Goal: Find specific page/section: Find specific page/section

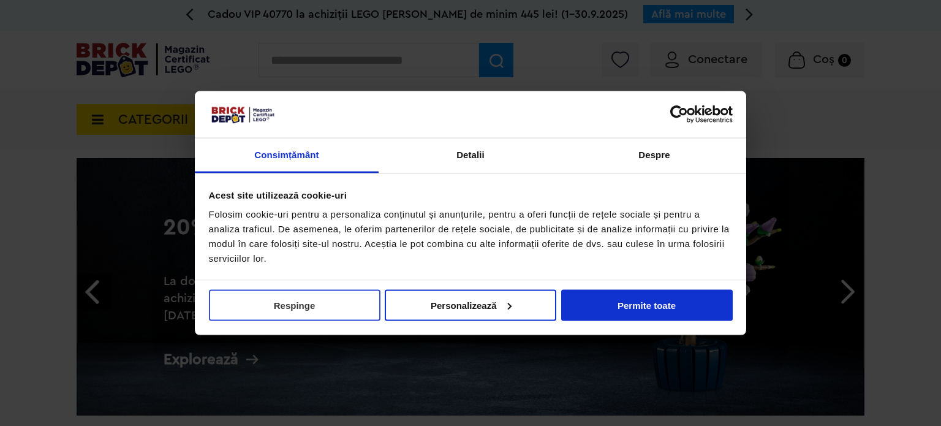
drag, startPoint x: 616, startPoint y: 303, endPoint x: 252, endPoint y: 306, distance: 363.9
click at [252, 306] on div "Respinge Permite selecția Personalizează Permite toate" at bounding box center [471, 304] width 524 height 31
click at [252, 306] on button "Respinge" at bounding box center [295, 304] width 172 height 31
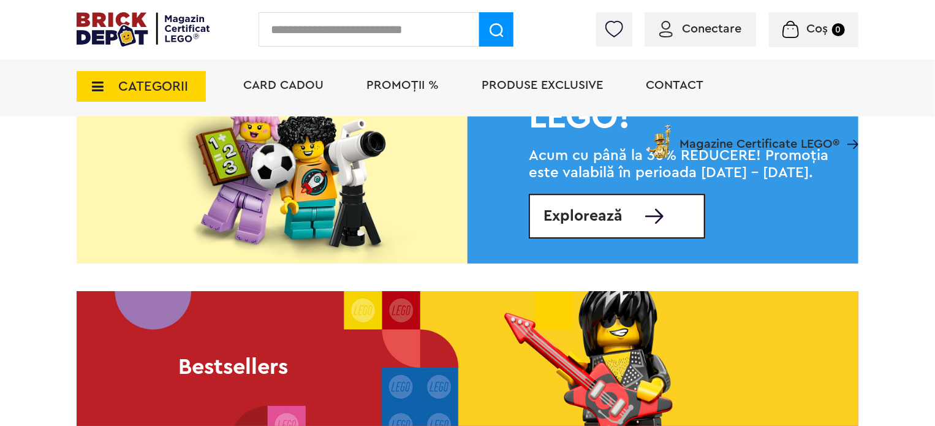
scroll to position [1402, 0]
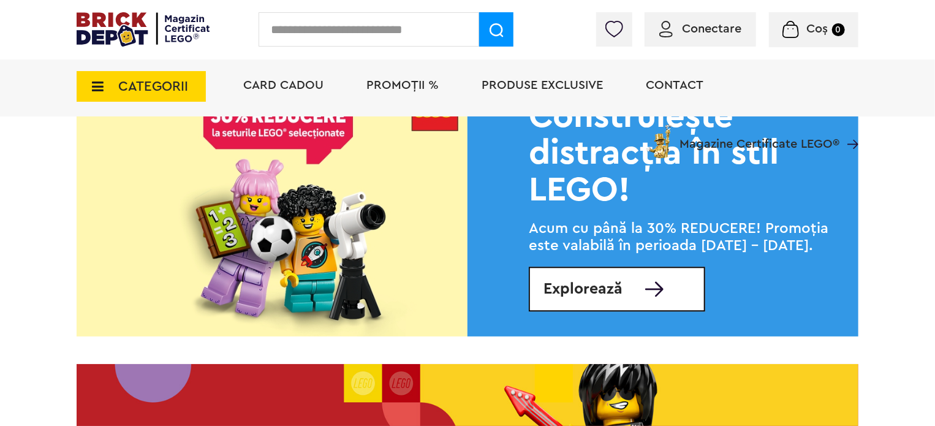
drag, startPoint x: 66, startPoint y: 254, endPoint x: 247, endPoint y: 274, distance: 182.4
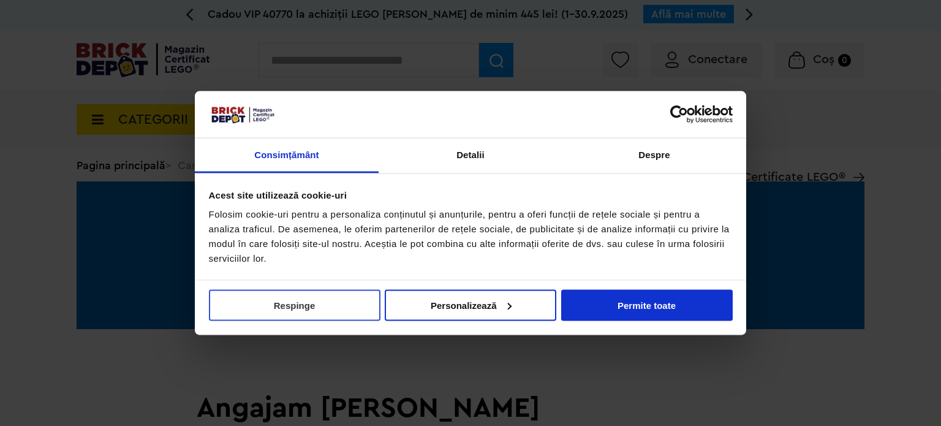
click at [334, 306] on button "Respinge" at bounding box center [295, 304] width 172 height 31
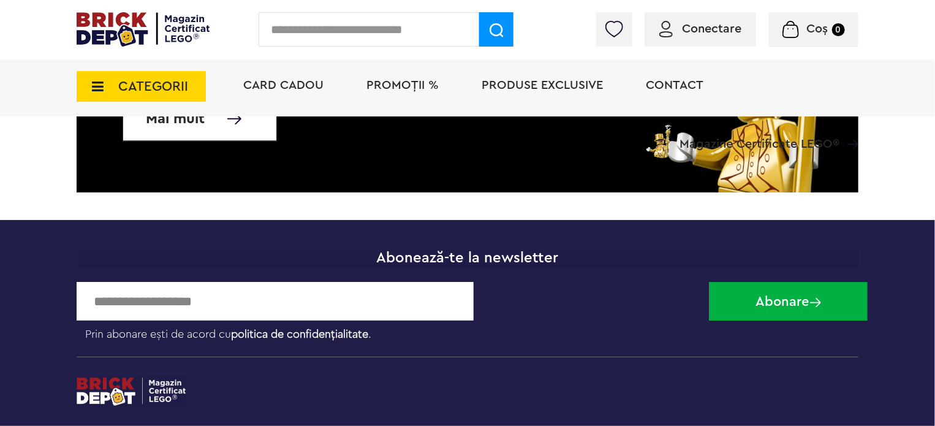
scroll to position [1777, 0]
